Goal: Task Accomplishment & Management: Complete application form

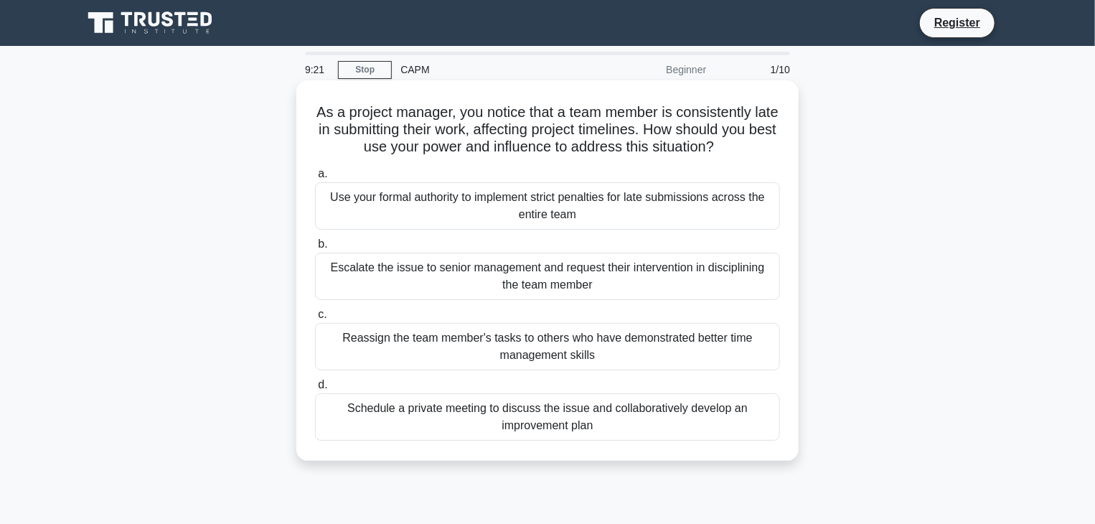
click at [472, 421] on div "Schedule a private meeting to discuss the issue and collaboratively develop an …" at bounding box center [547, 416] width 465 height 47
click at [315, 390] on input "d. Schedule a private meeting to discuss the issue and collaboratively develop …" at bounding box center [315, 384] width 0 height 9
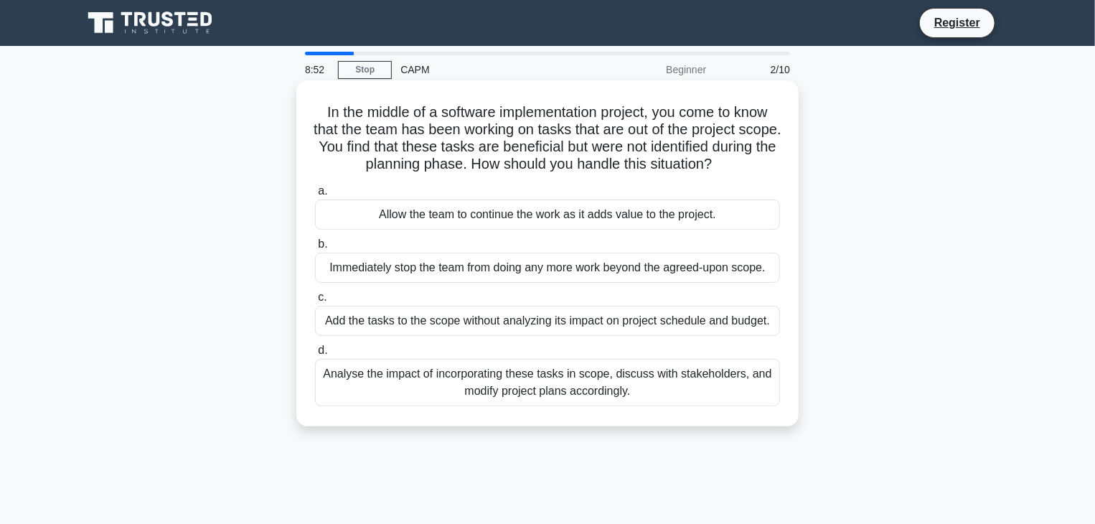
click at [522, 383] on div "Analyse the impact of incorporating these tasks in scope, discuss with stakehol…" at bounding box center [547, 382] width 465 height 47
click at [315, 355] on input "d. Analyse the impact of incorporating these tasks in scope, discuss with stake…" at bounding box center [315, 350] width 0 height 9
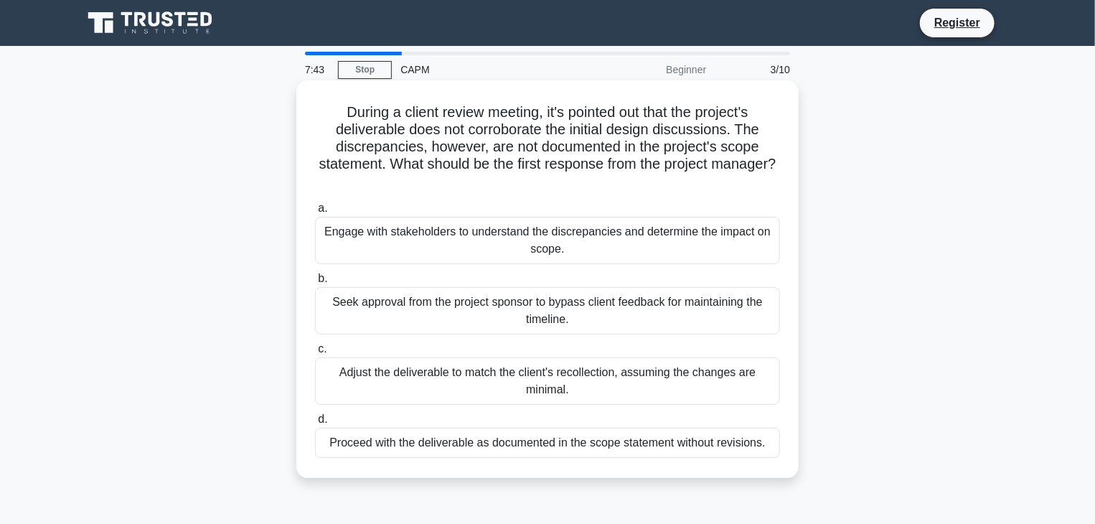
click at [565, 238] on div "Engage with stakeholders to understand the discrepancies and determine the impa…" at bounding box center [547, 240] width 465 height 47
click at [315, 213] on input "a. Engage with stakeholders to understand the discrepancies and determine the i…" at bounding box center [315, 208] width 0 height 9
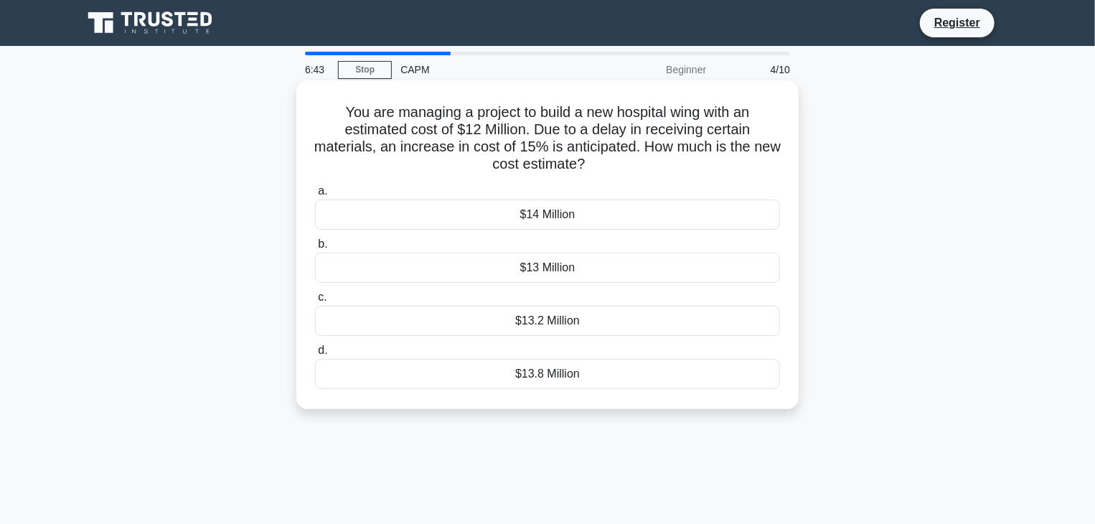
click at [650, 379] on div "$13.8 Million" at bounding box center [547, 374] width 465 height 30
click at [315, 355] on input "d. $13.8 Million" at bounding box center [315, 350] width 0 height 9
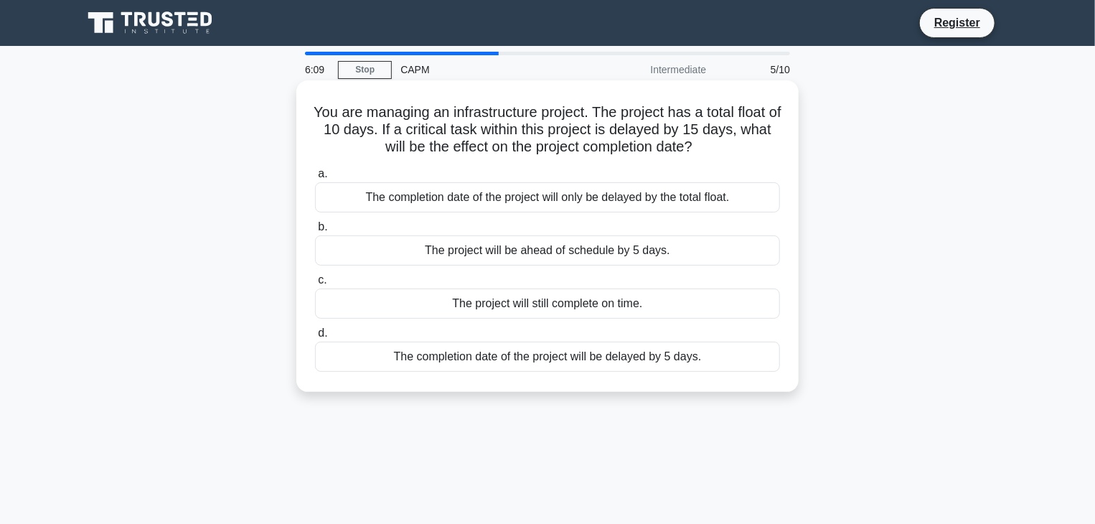
click at [678, 367] on div "The completion date of the project will be delayed by 5 days." at bounding box center [547, 357] width 465 height 30
click at [315, 338] on input "d. The completion date of the project will be delayed by 5 days." at bounding box center [315, 333] width 0 height 9
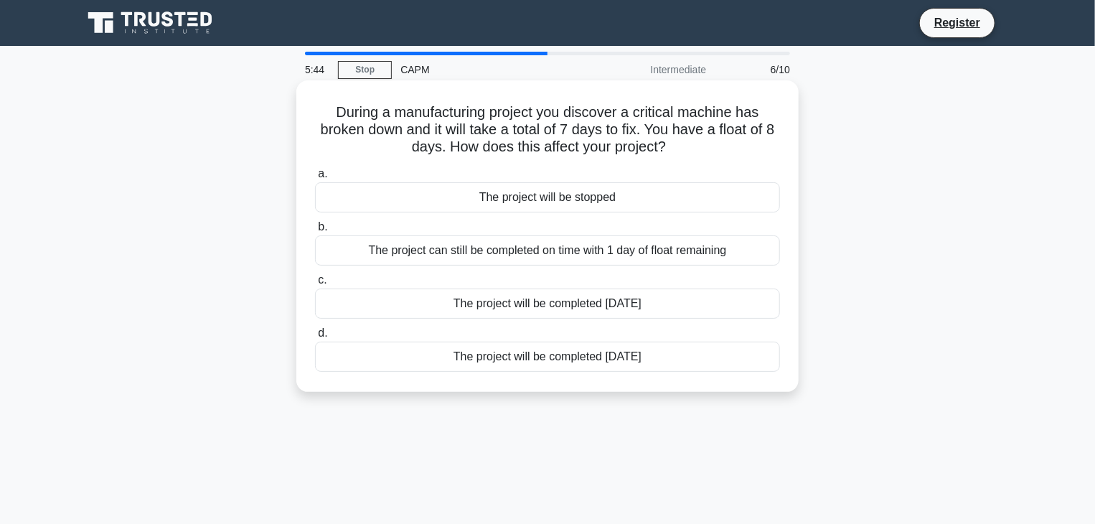
click at [672, 253] on div "The project can still be completed on time with 1 day of float remaining" at bounding box center [547, 250] width 465 height 30
click at [315, 232] on input "b. The project can still be completed on time with 1 day of float remaining" at bounding box center [315, 226] width 0 height 9
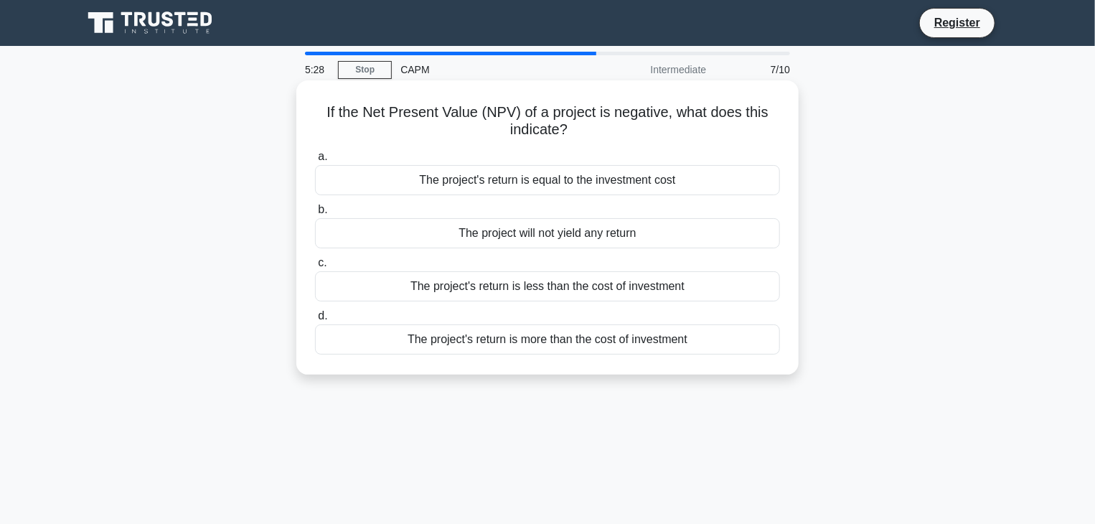
click at [693, 279] on div "The project's return is less than the cost of investment" at bounding box center [547, 286] width 465 height 30
click at [315, 268] on input "c. The project's return is less than the cost of investment" at bounding box center [315, 262] width 0 height 9
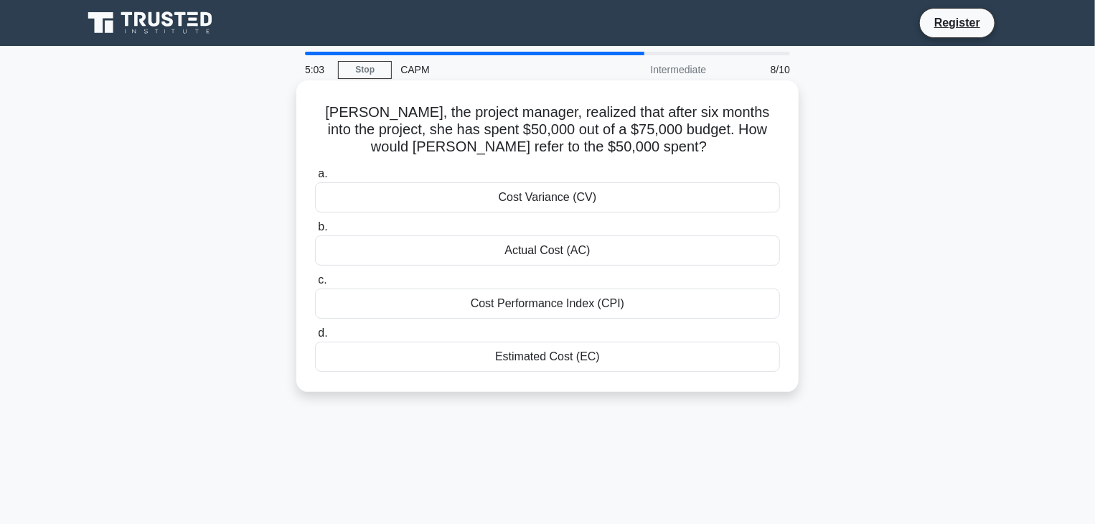
click at [666, 264] on div "Actual Cost (AC)" at bounding box center [547, 250] width 465 height 30
click at [315, 232] on input "b. Actual Cost (AC)" at bounding box center [315, 226] width 0 height 9
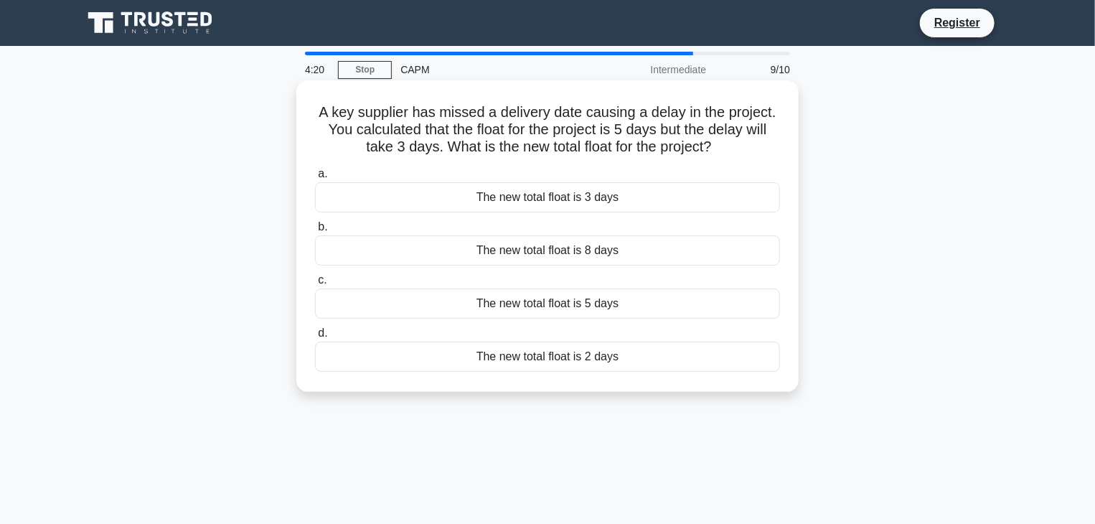
click at [606, 302] on div "The new total float is 5 days" at bounding box center [547, 304] width 465 height 30
click at [315, 285] on input "c. The new total float is 5 days" at bounding box center [315, 280] width 0 height 9
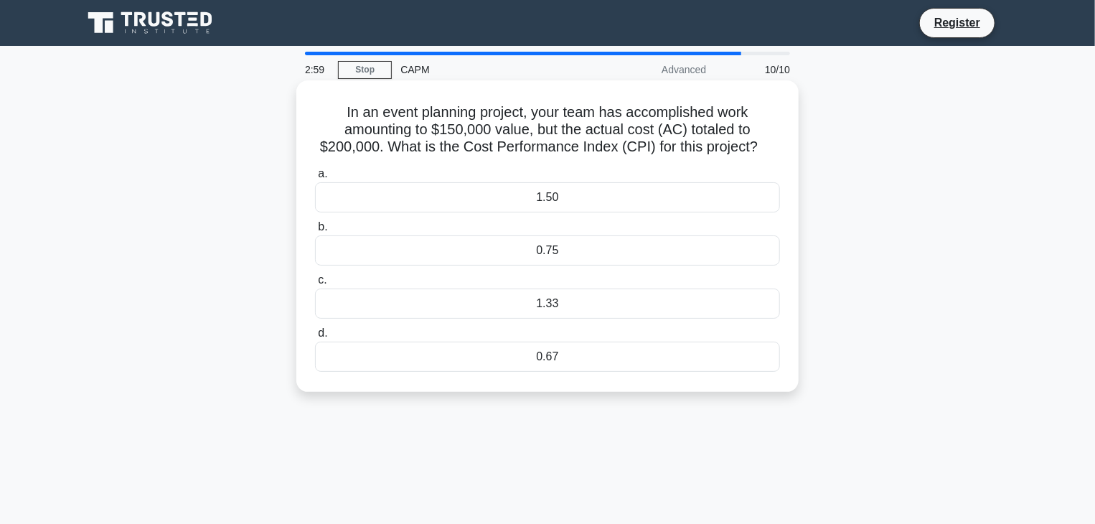
click at [580, 247] on div "0.75" at bounding box center [547, 250] width 465 height 30
click at [315, 232] on input "b. 0.75" at bounding box center [315, 226] width 0 height 9
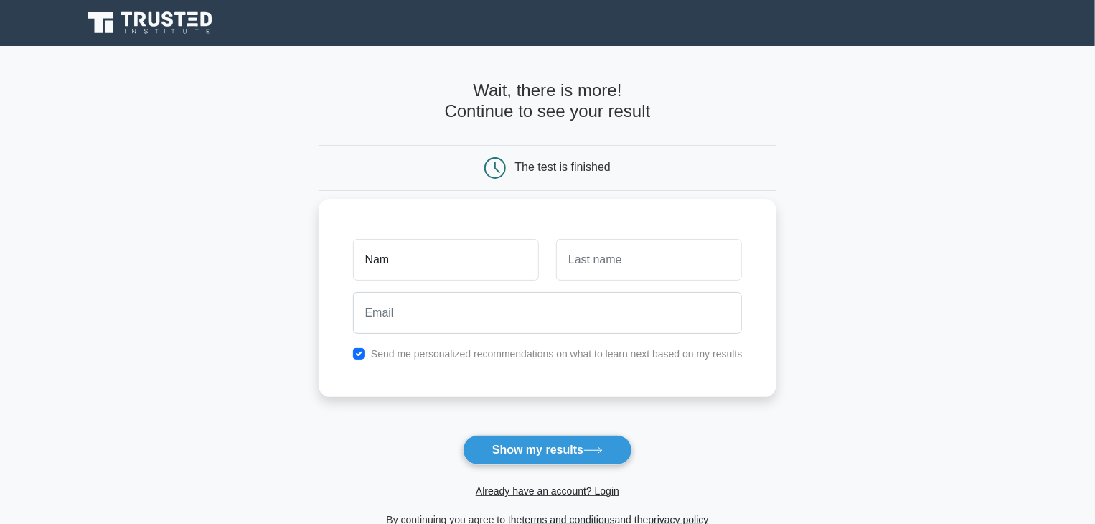
type input "[PERSON_NAME]"
click at [616, 267] on input "text" at bounding box center [649, 260] width 186 height 42
type input "[PERSON_NAME]"
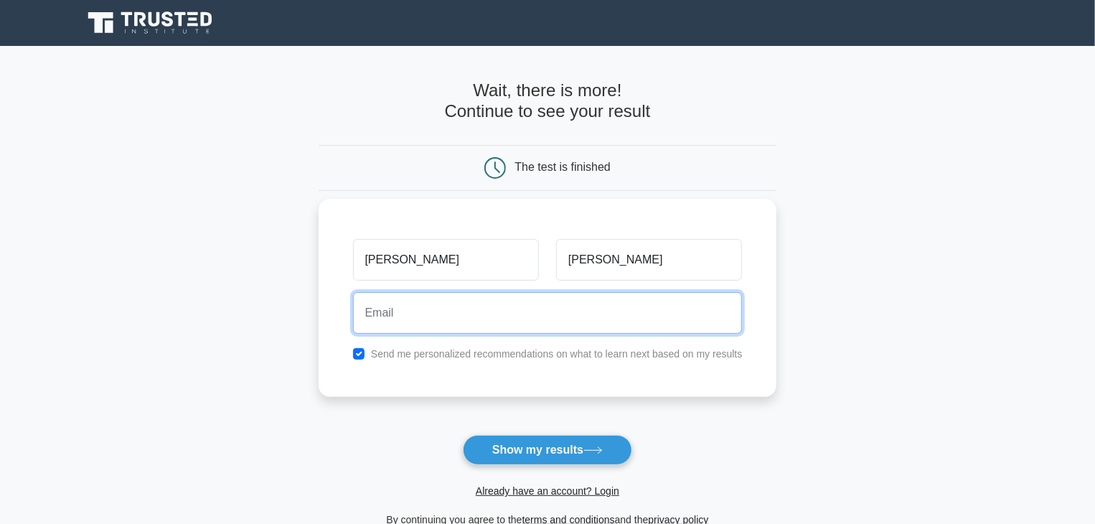
click at [577, 316] on input "email" at bounding box center [548, 313] width 390 height 42
type input "[EMAIL_ADDRESS][DOMAIN_NAME]"
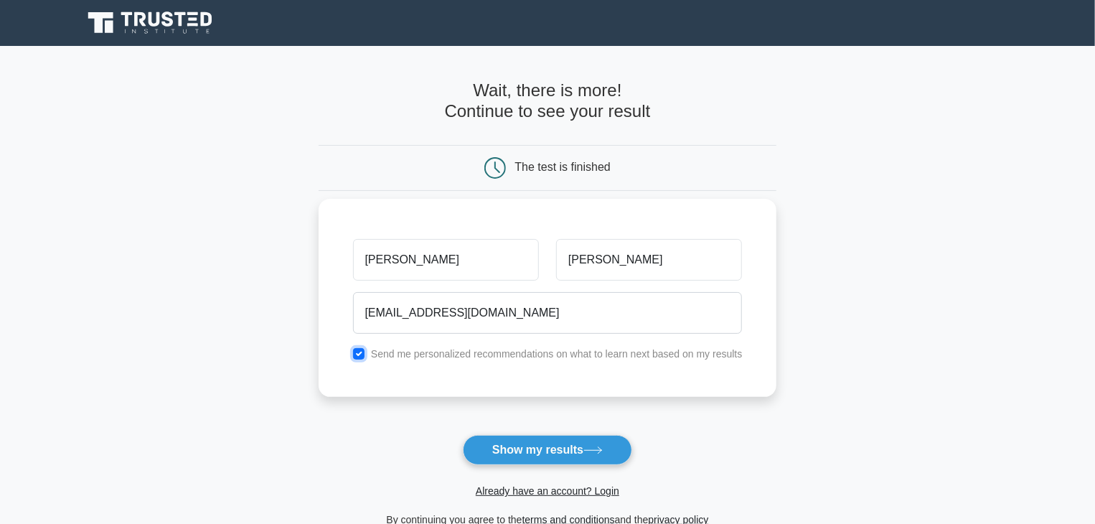
click at [365, 352] on input "checkbox" at bounding box center [358, 353] width 11 height 11
checkbox input "false"
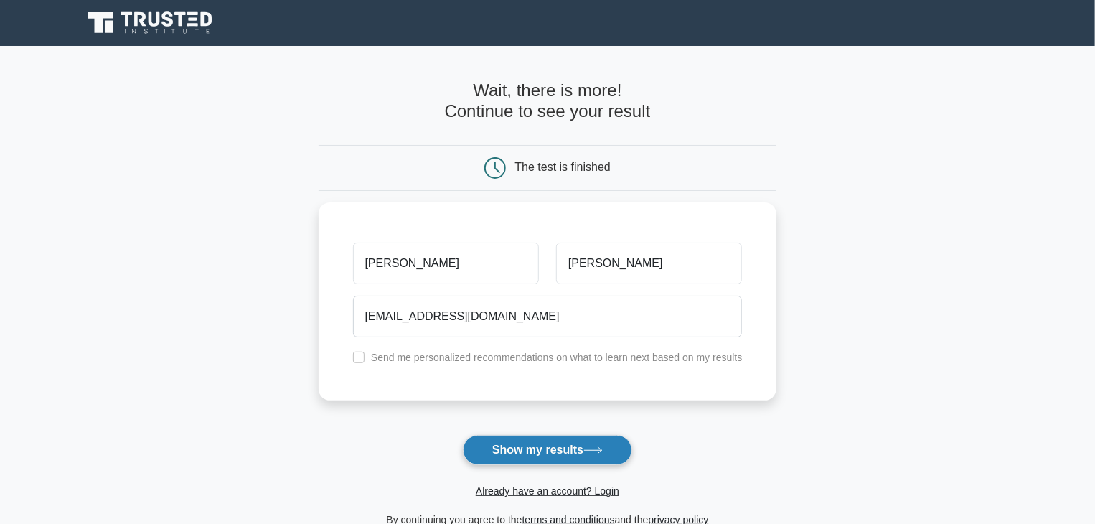
click at [553, 460] on button "Show my results" at bounding box center [547, 450] width 169 height 30
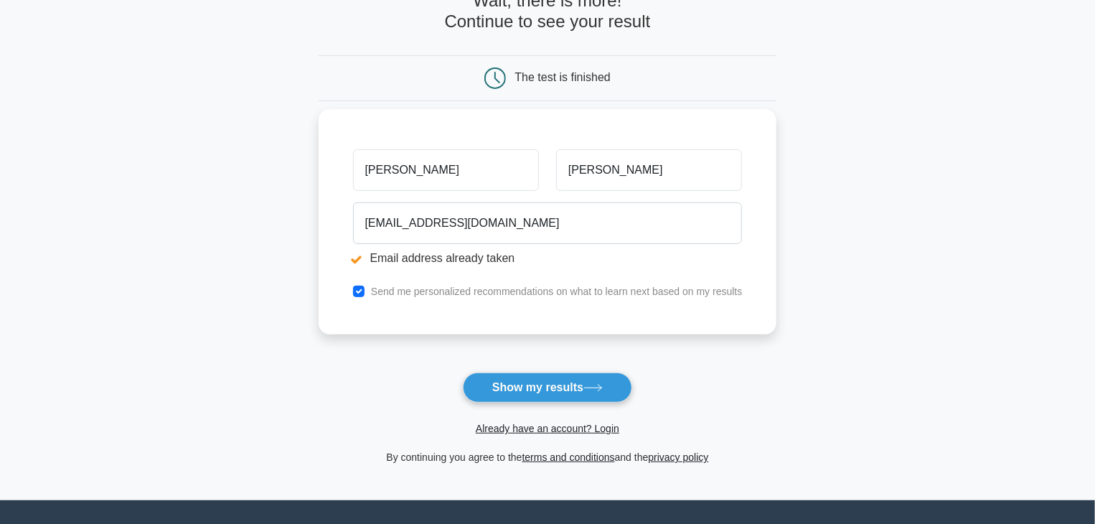
scroll to position [144, 0]
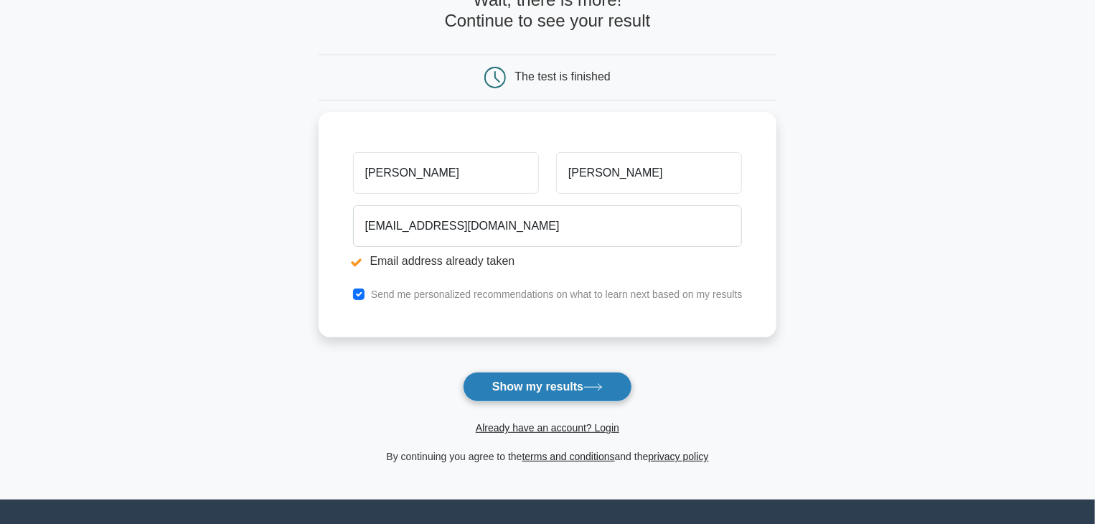
click at [595, 393] on button "Show my results" at bounding box center [547, 387] width 169 height 30
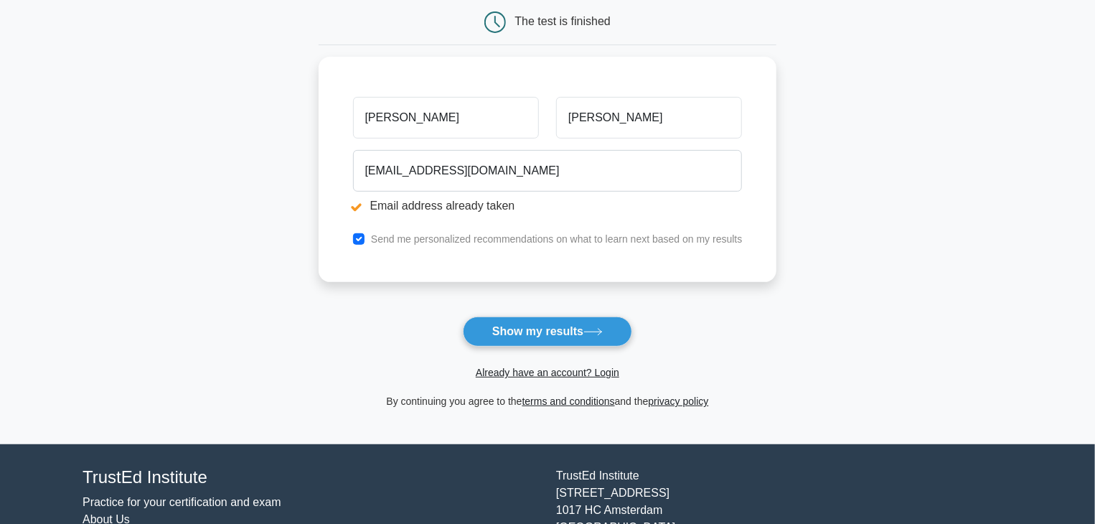
scroll to position [277, 0]
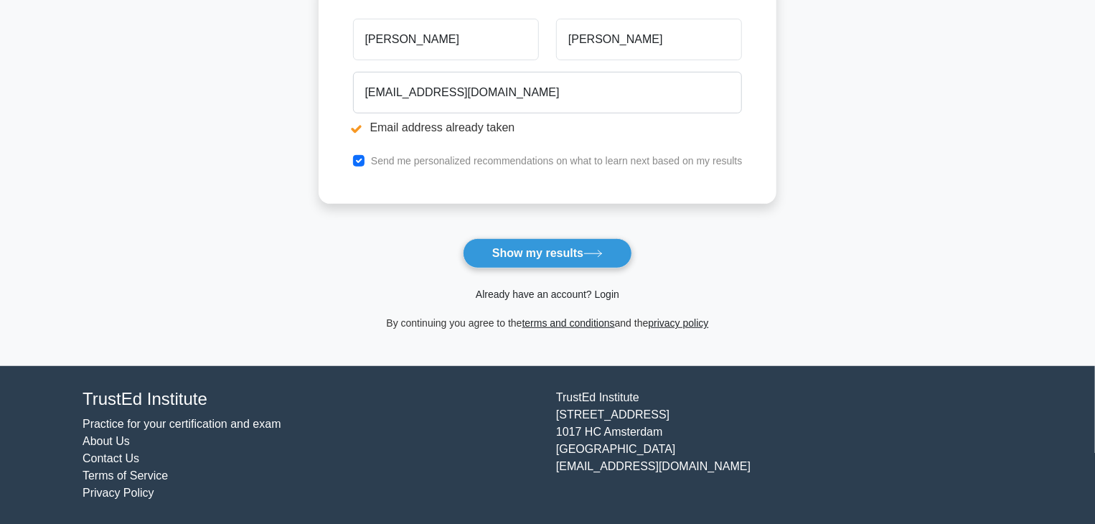
click at [604, 292] on link "Already have an account? Login" at bounding box center [548, 294] width 144 height 11
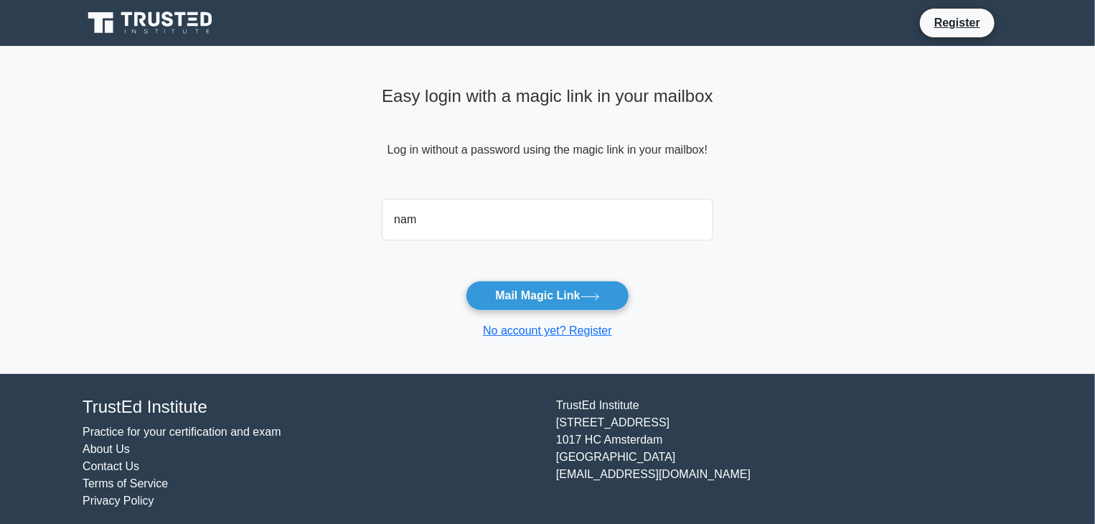
type input "[EMAIL_ADDRESS][DOMAIN_NAME]"
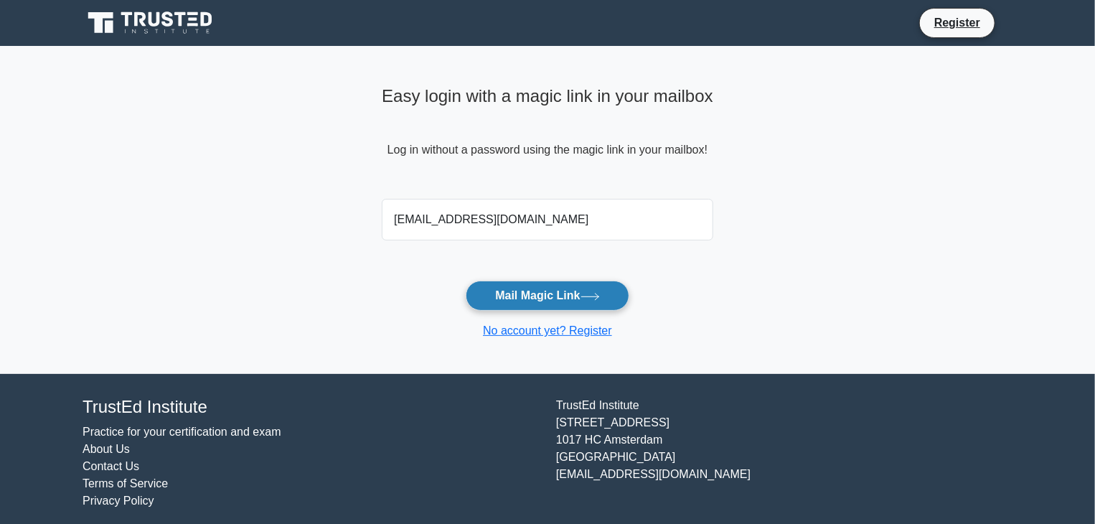
click at [560, 297] on button "Mail Magic Link" at bounding box center [547, 296] width 163 height 30
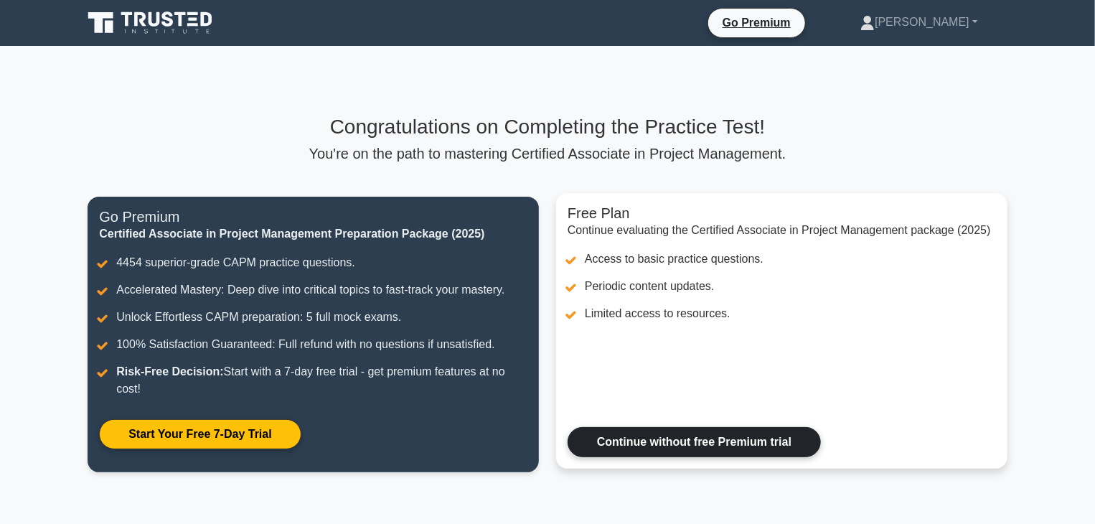
click at [665, 436] on link "Continue without free Premium trial" at bounding box center [694, 442] width 253 height 30
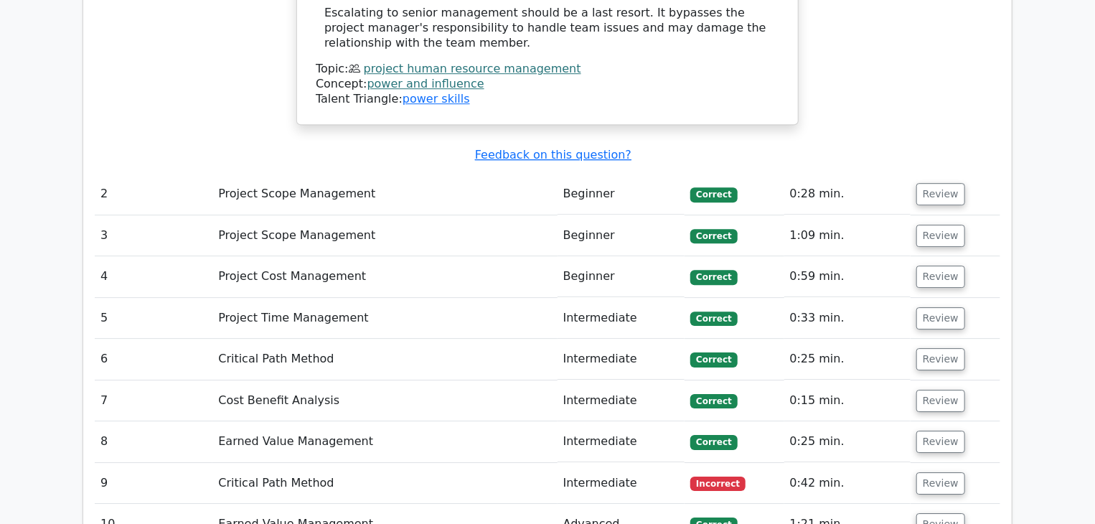
scroll to position [2225, 0]
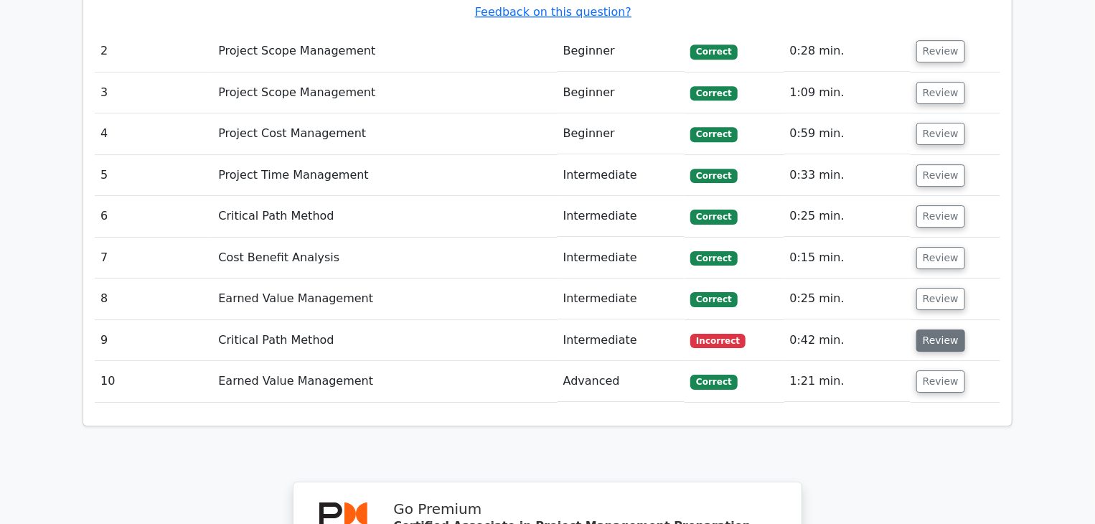
click at [942, 329] on button "Review" at bounding box center [941, 340] width 49 height 22
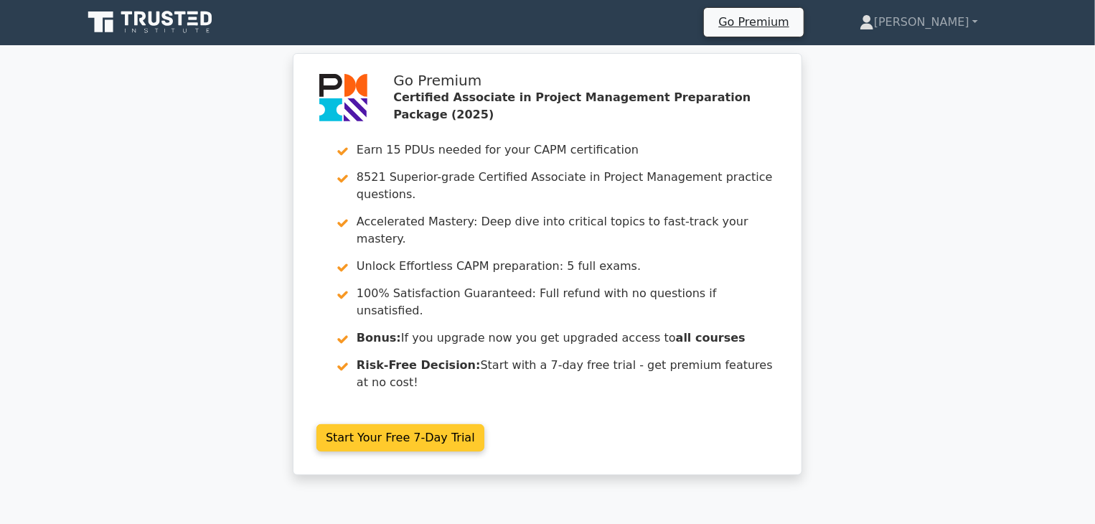
scroll to position [0, 0]
